Goal: Use online tool/utility

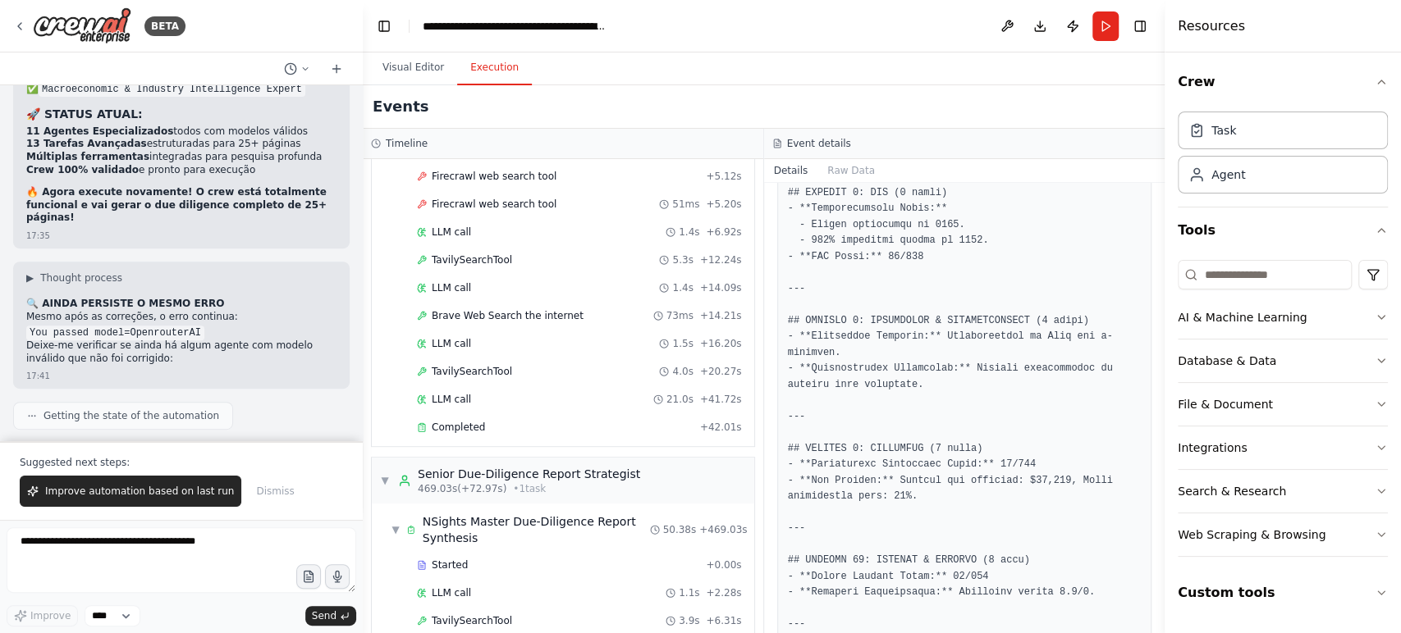
scroll to position [1760, 0]
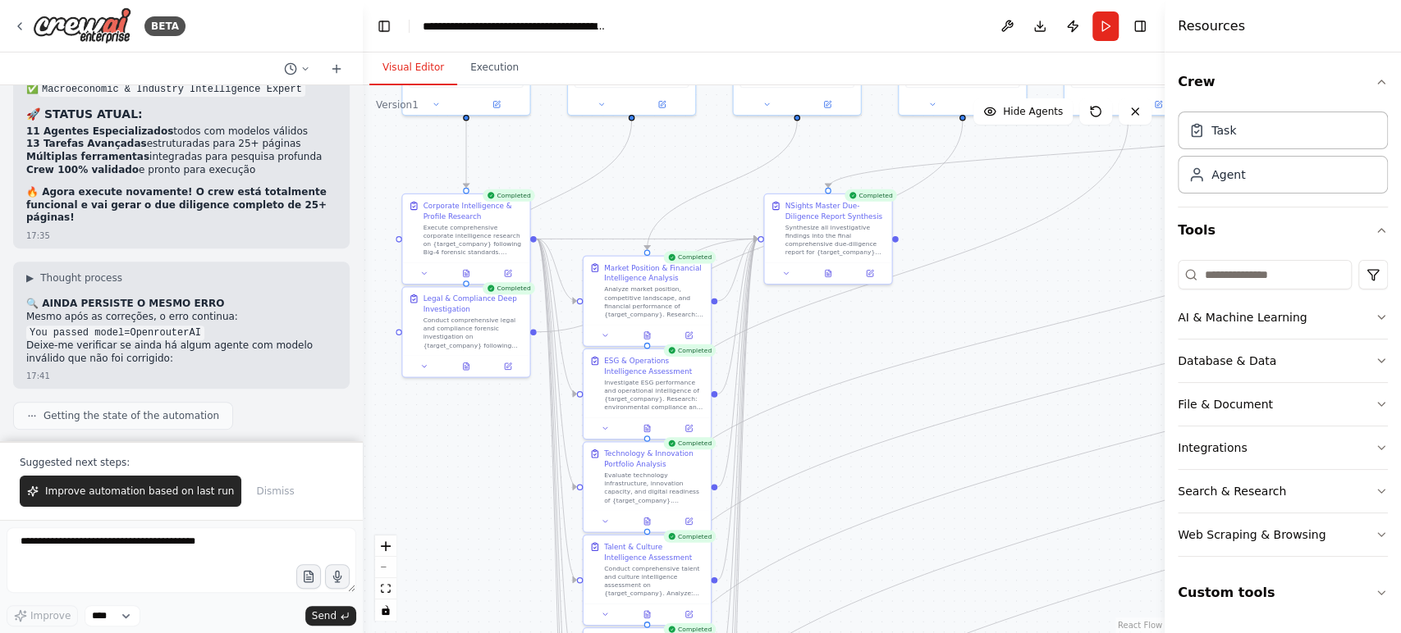
click at [395, 57] on button "Visual Editor" at bounding box center [413, 68] width 88 height 34
click at [183, 548] on textarea at bounding box center [182, 561] width 350 height 66
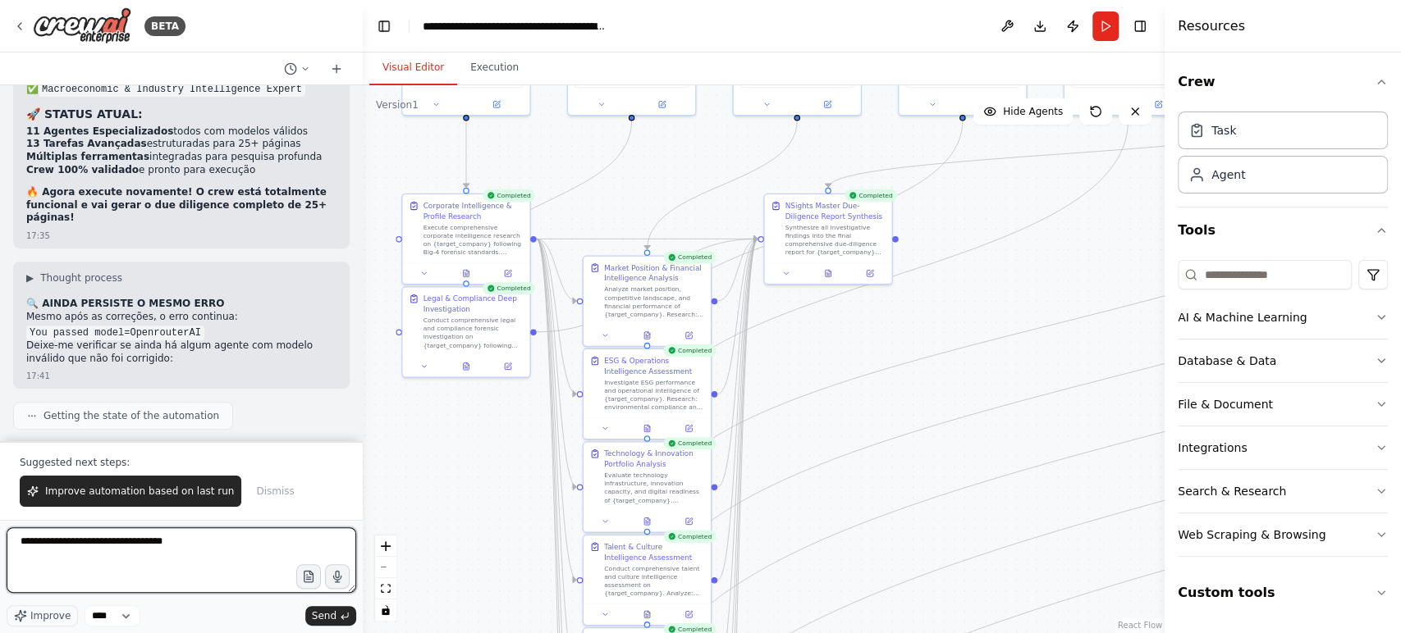
type textarea "**********"
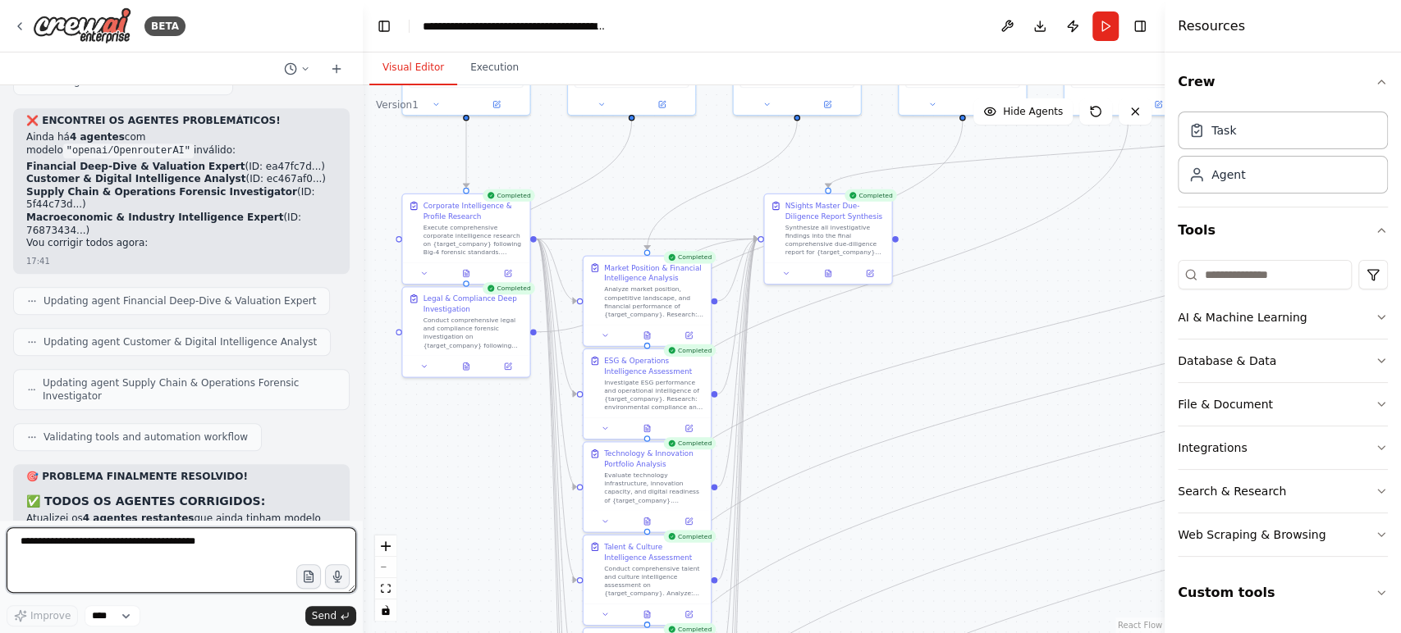
scroll to position [25972, 0]
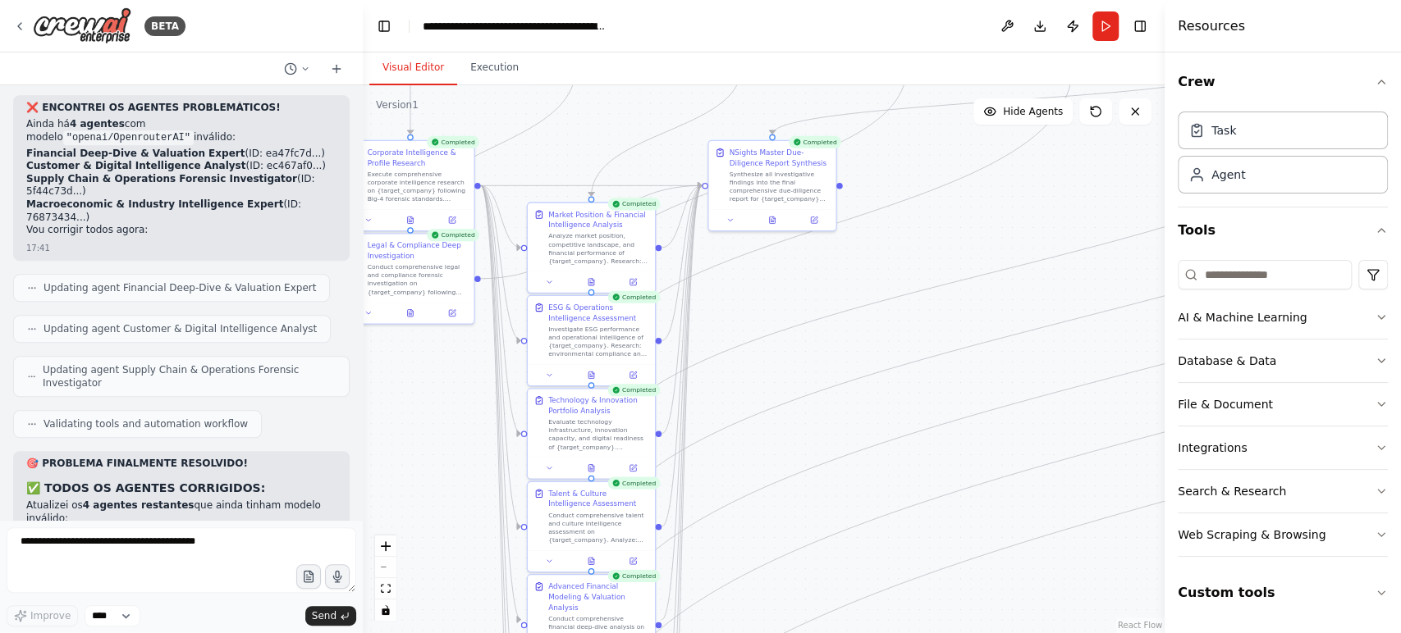
drag, startPoint x: 889, startPoint y: 358, endPoint x: 834, endPoint y: 304, distance: 77.2
click at [834, 304] on div ".deletable-edge-delete-btn { width: 20px; height: 20px; border: 0px solid #ffff…" at bounding box center [764, 359] width 802 height 548
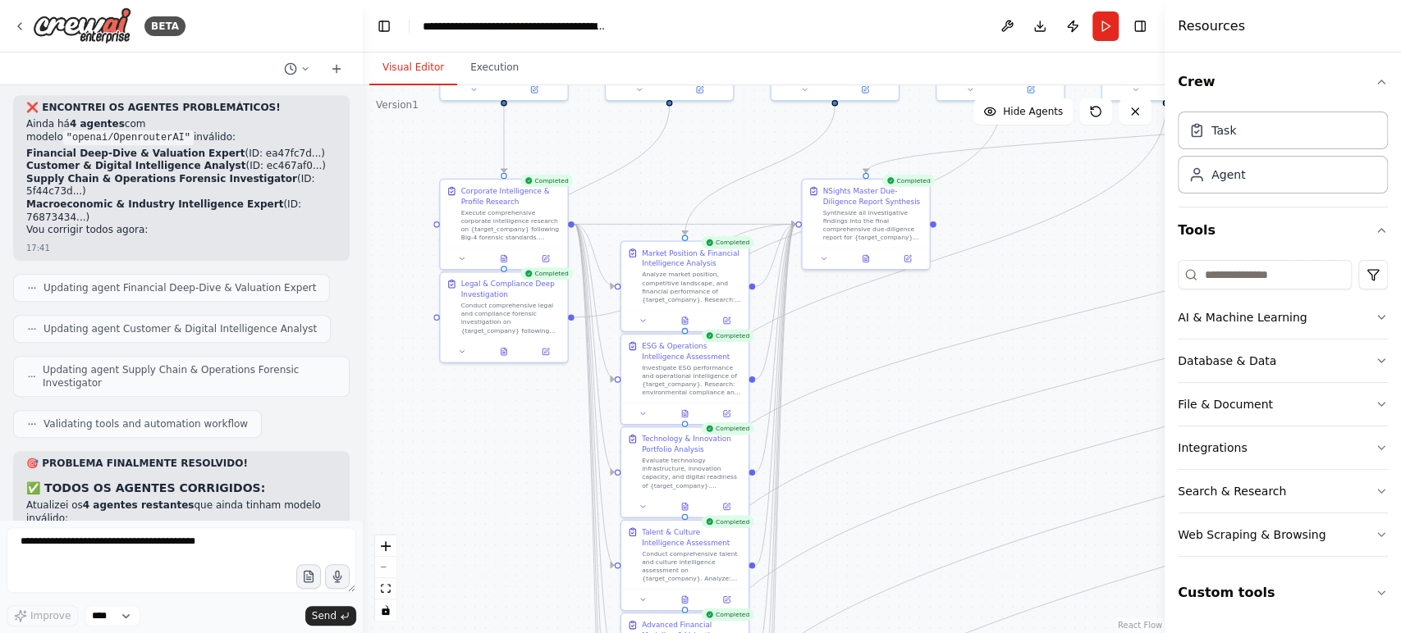
drag, startPoint x: 930, startPoint y: 327, endPoint x: 1025, endPoint y: 370, distance: 103.6
click at [1025, 370] on div ".deletable-edge-delete-btn { width: 20px; height: 20px; border: 0px solid #ffff…" at bounding box center [764, 359] width 802 height 548
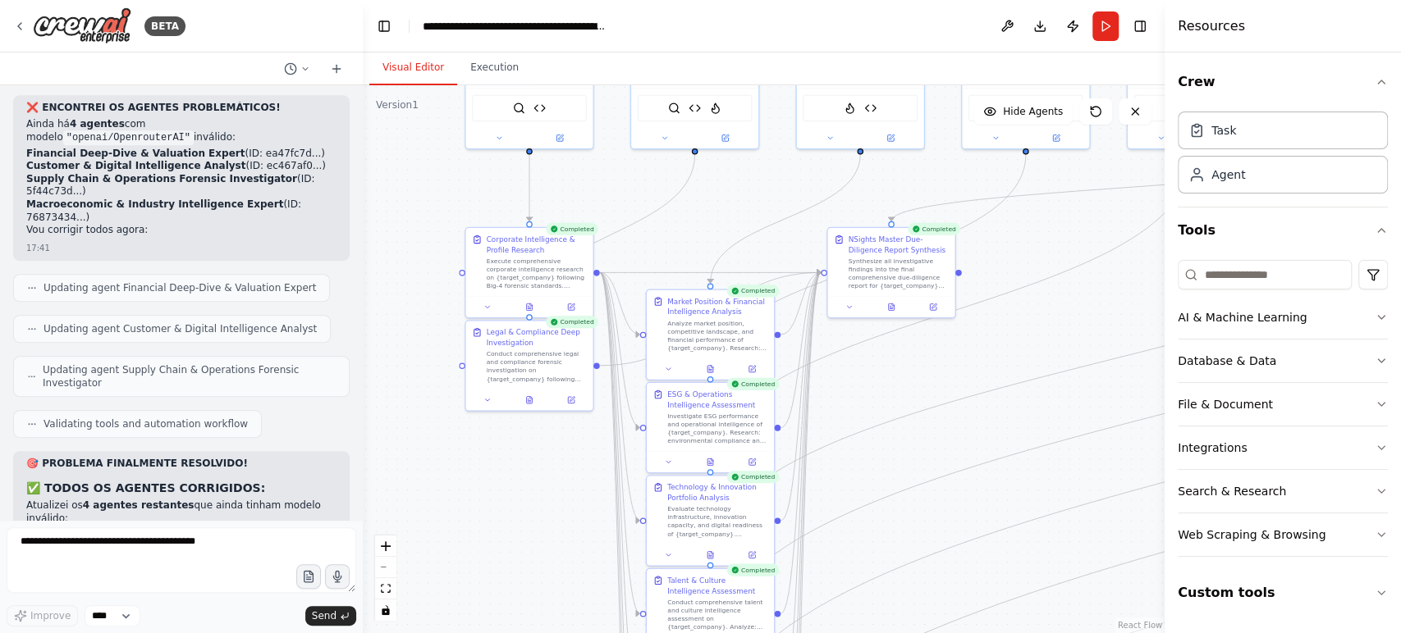
drag, startPoint x: 1025, startPoint y: 370, endPoint x: 1049, endPoint y: 414, distance: 50.7
click at [1049, 414] on div ".deletable-edge-delete-btn { width: 20px; height: 20px; border: 0px solid #ffff…" at bounding box center [764, 359] width 802 height 548
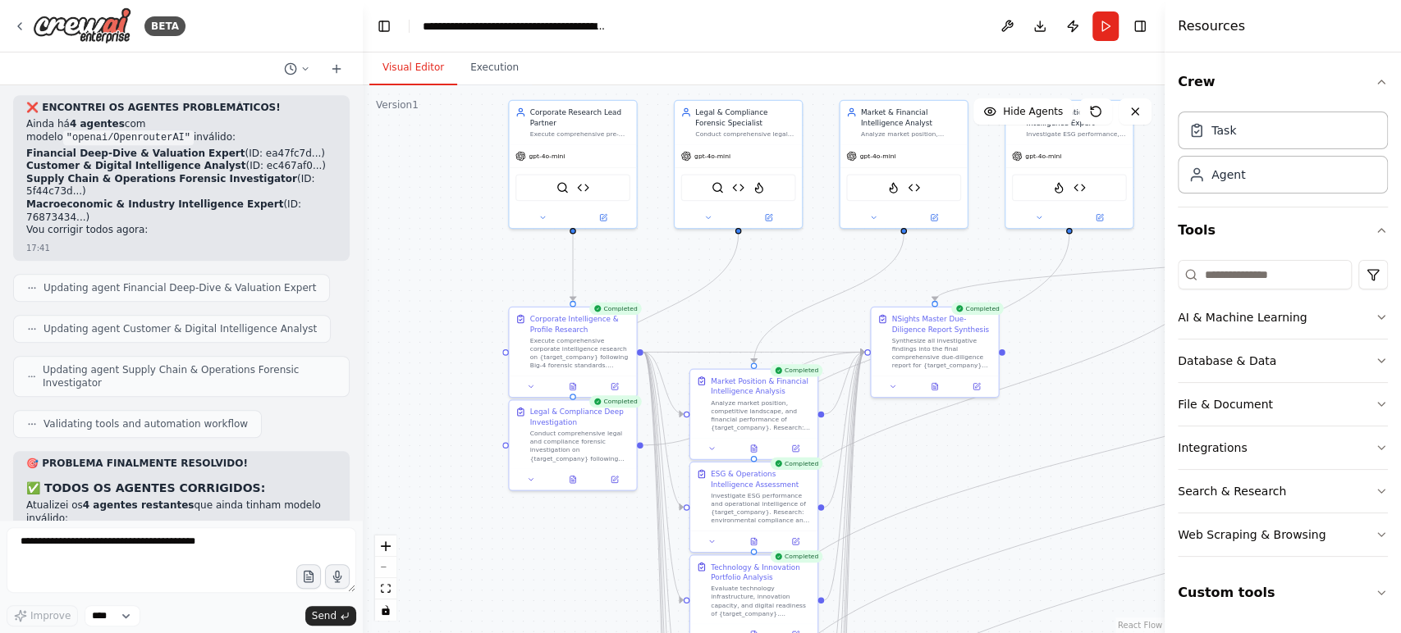
drag, startPoint x: 1026, startPoint y: 351, endPoint x: 1070, endPoint y: 430, distance: 90.0
click at [1070, 430] on div ".deletable-edge-delete-btn { width: 20px; height: 20px; border: 0px solid #ffff…" at bounding box center [764, 359] width 802 height 548
click at [1374, 453] on icon "button" at bounding box center [1380, 447] width 13 height 13
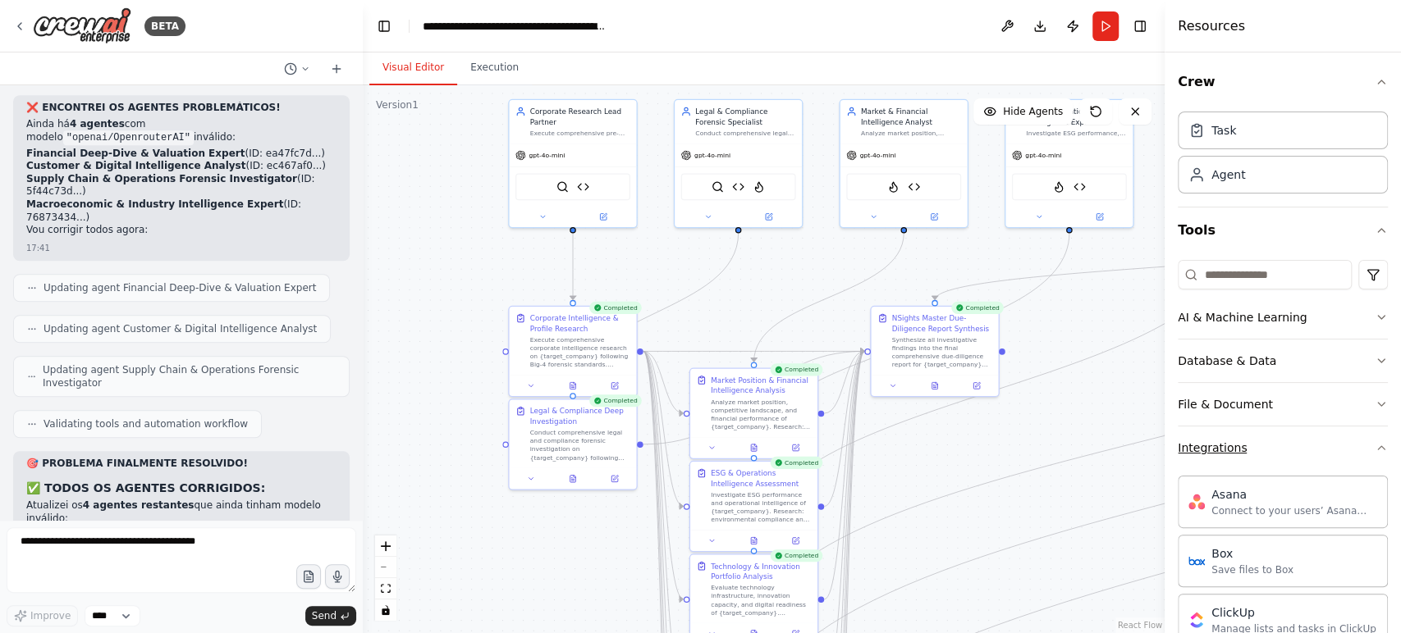
click at [1374, 453] on div "Crew Task Agent Tools AI & Machine Learning Database & Data File & Document Int…" at bounding box center [1282, 343] width 236 height 581
click at [1374, 449] on icon "button" at bounding box center [1380, 447] width 13 height 13
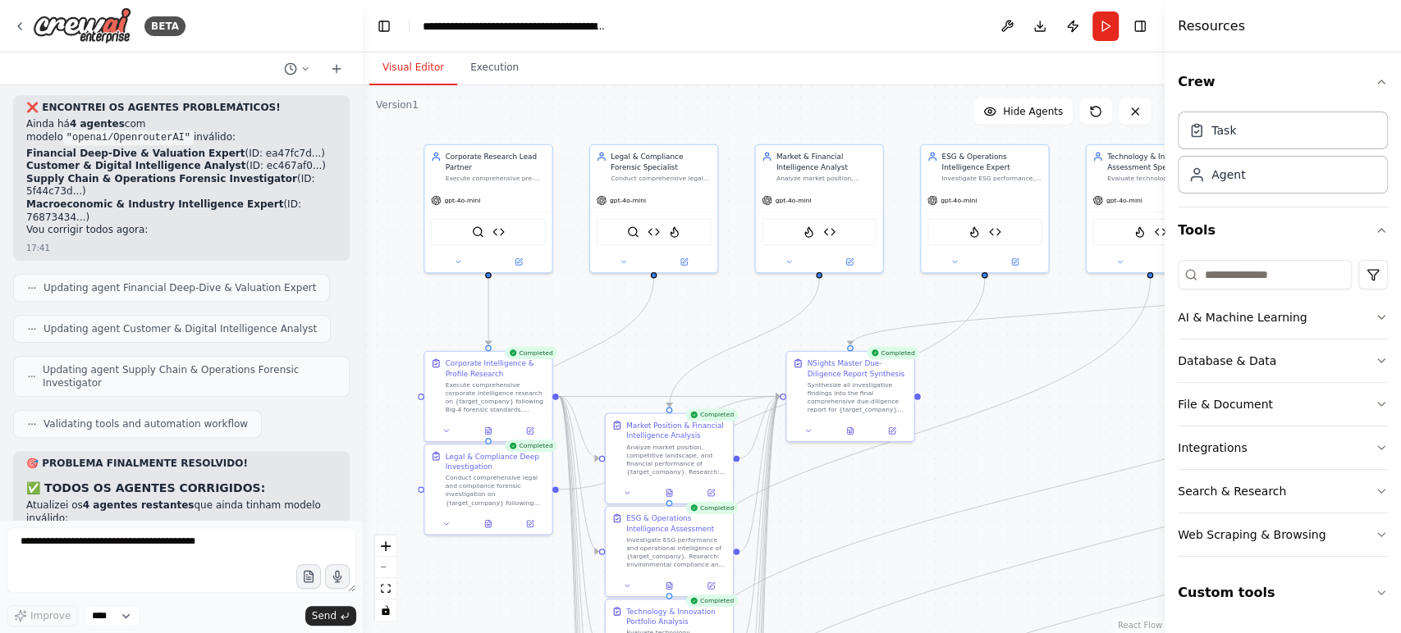
drag, startPoint x: 975, startPoint y: 459, endPoint x: 871, endPoint y: 491, distance: 108.5
click at [871, 491] on div ".deletable-edge-delete-btn { width: 20px; height: 20px; border: 0px solid #ffff…" at bounding box center [764, 359] width 802 height 548
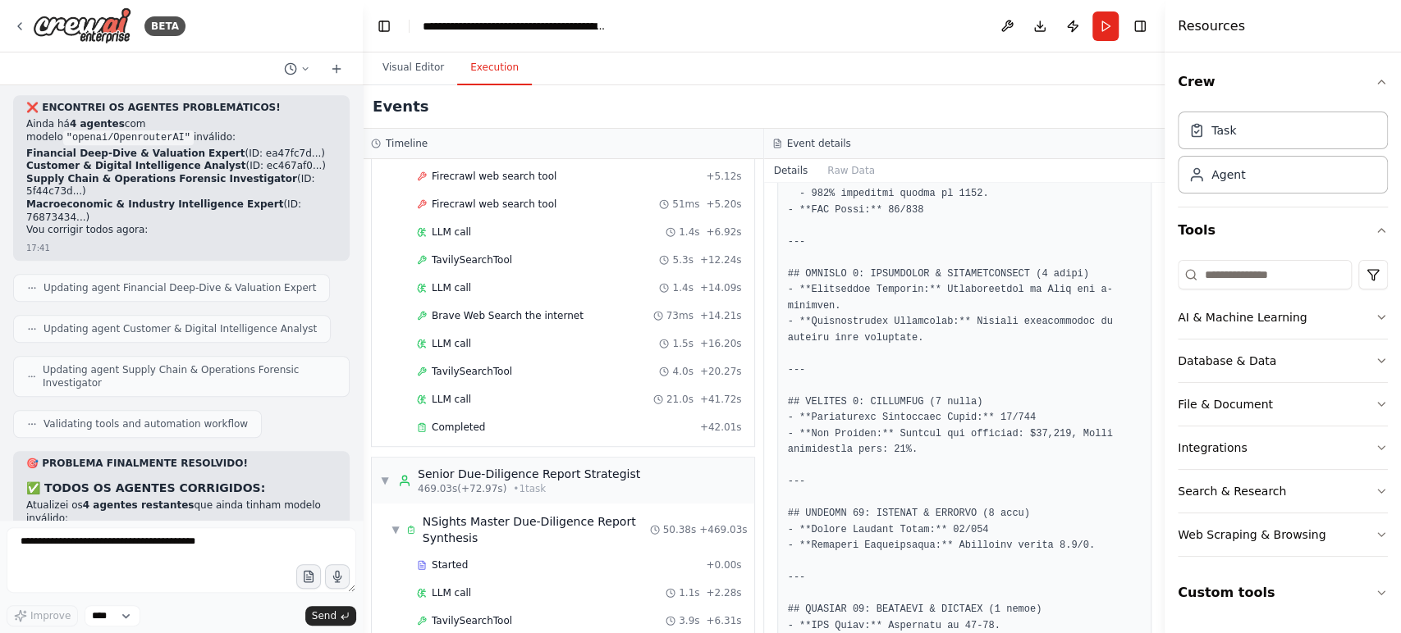
click at [480, 74] on button "Execution" at bounding box center [494, 68] width 75 height 34
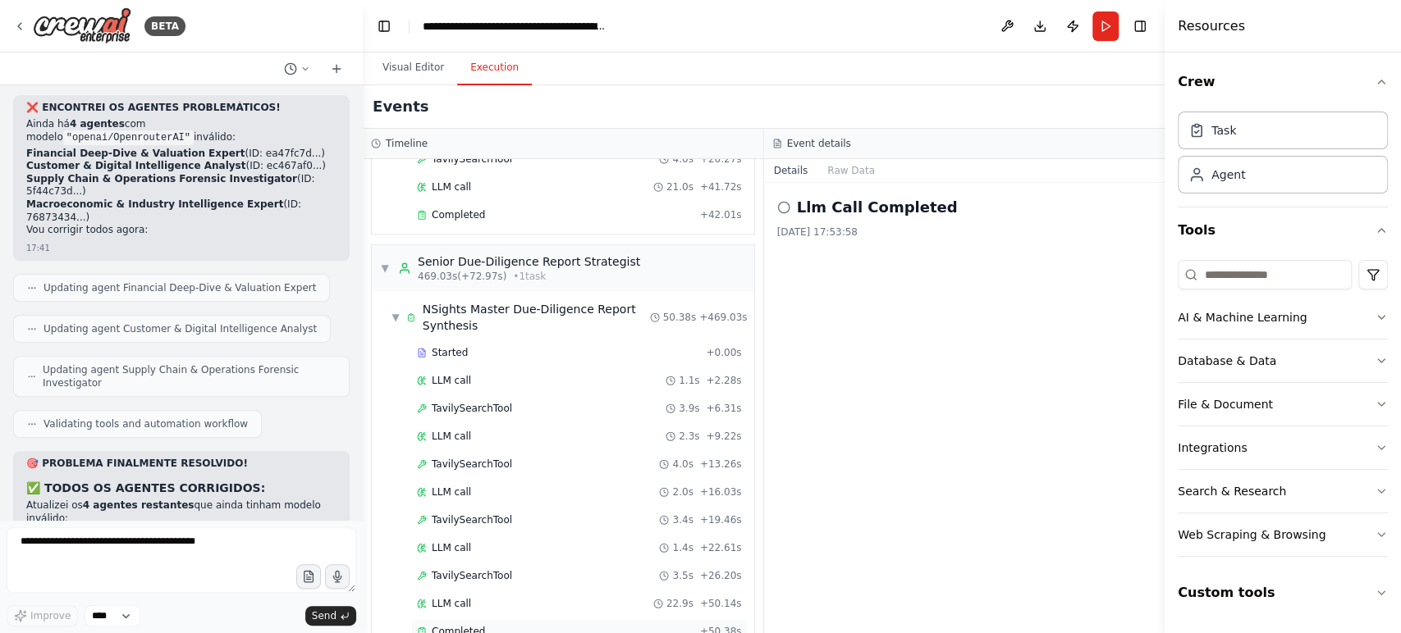
click at [504, 625] on div "Completed" at bounding box center [555, 631] width 277 height 13
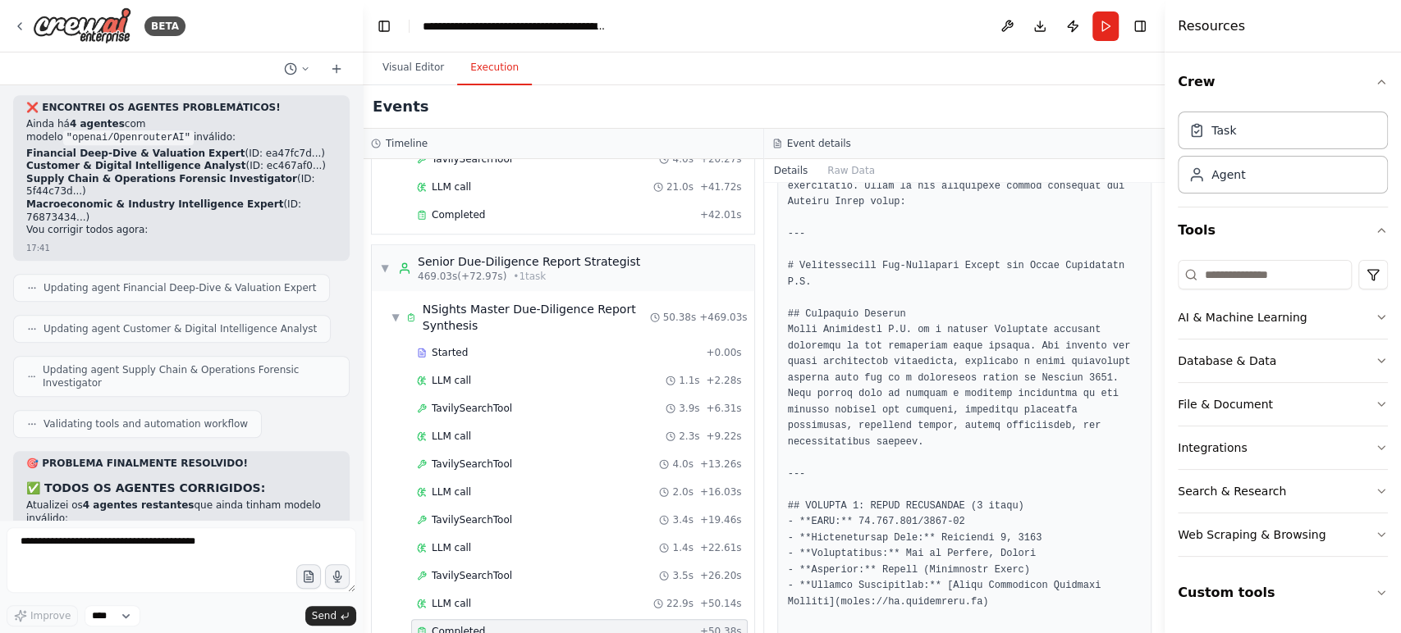
scroll to position [440, 0]
click at [533, 402] on div "TavilySearchTool 3.9s + 6.31s" at bounding box center [579, 408] width 325 height 13
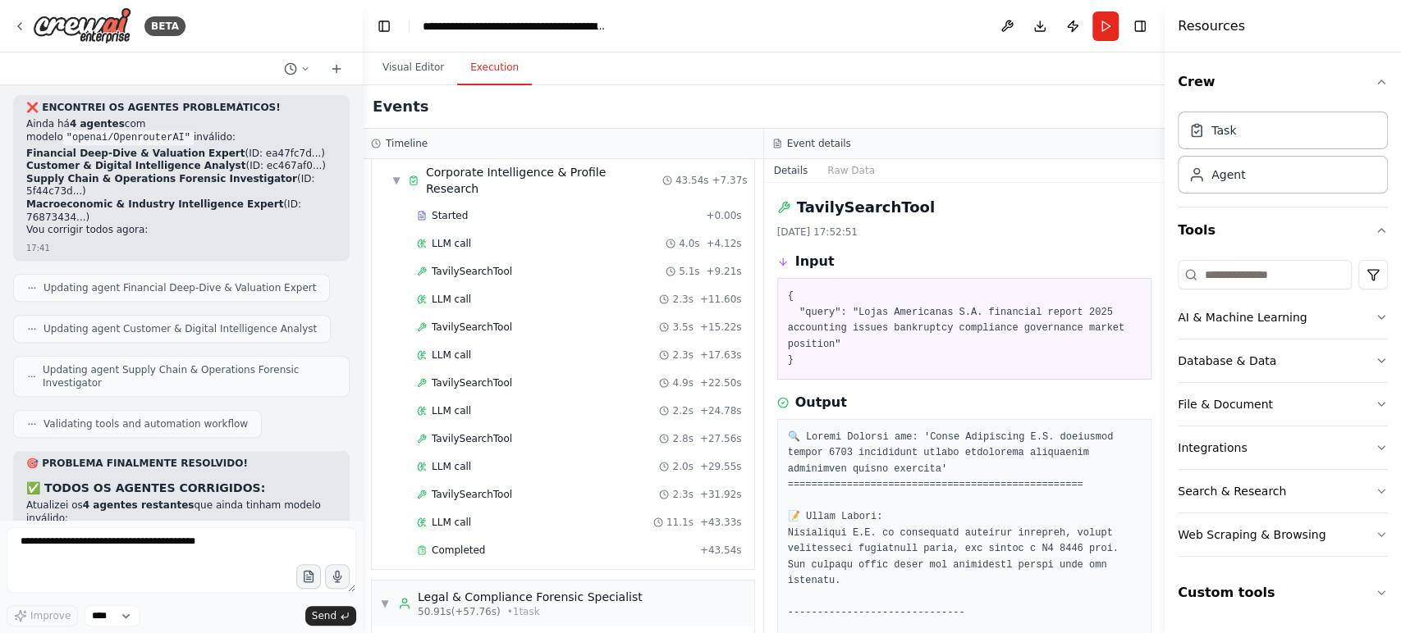
scroll to position [0, 0]
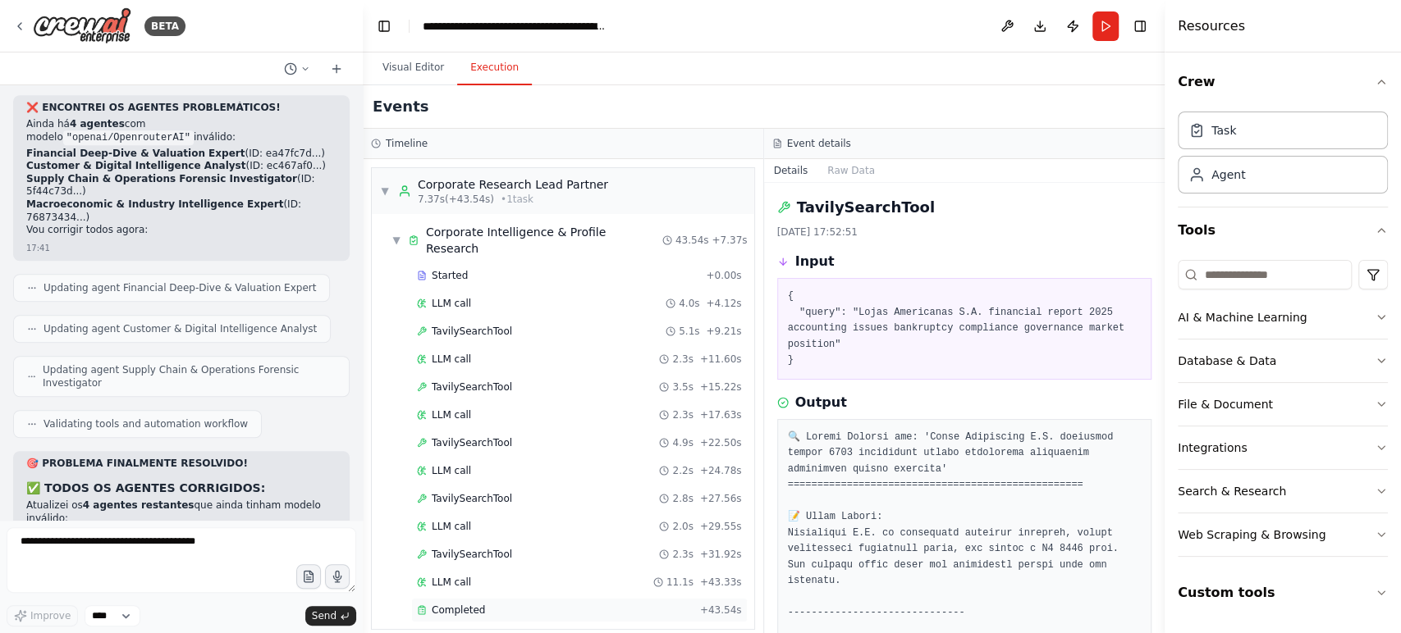
click at [526, 604] on div "Completed" at bounding box center [555, 610] width 277 height 13
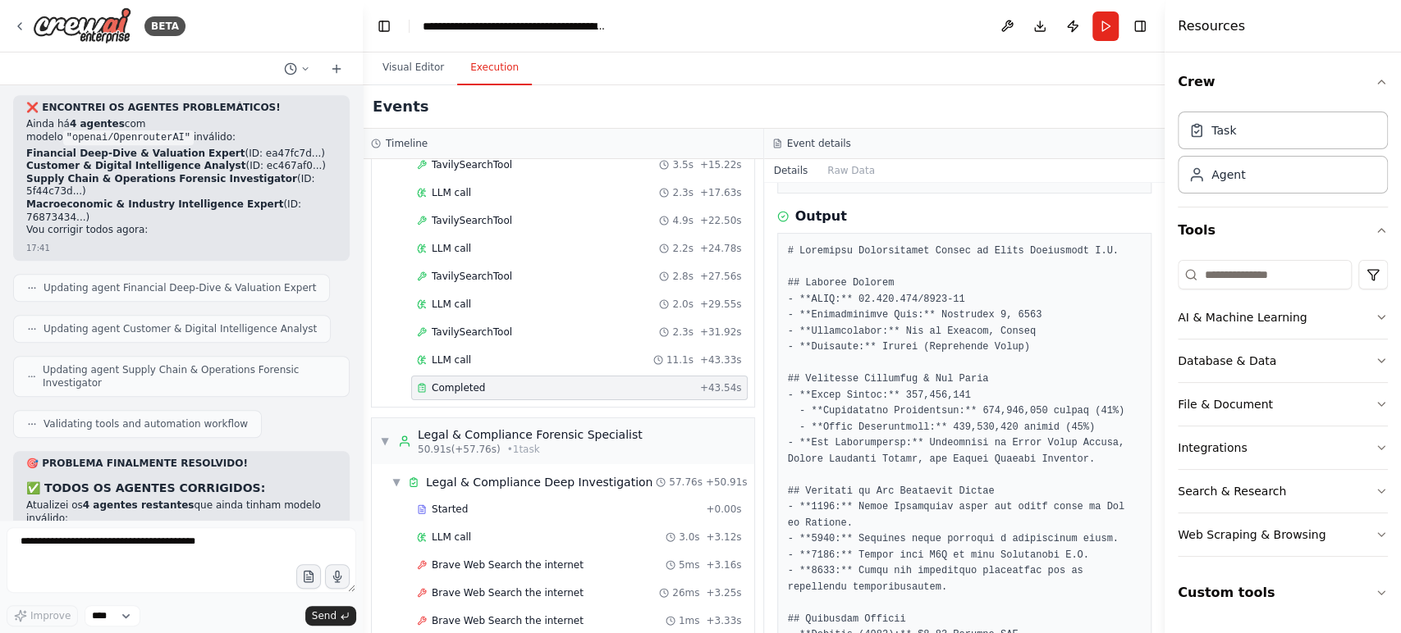
scroll to position [219, 0]
